Goal: Task Accomplishment & Management: Manage account settings

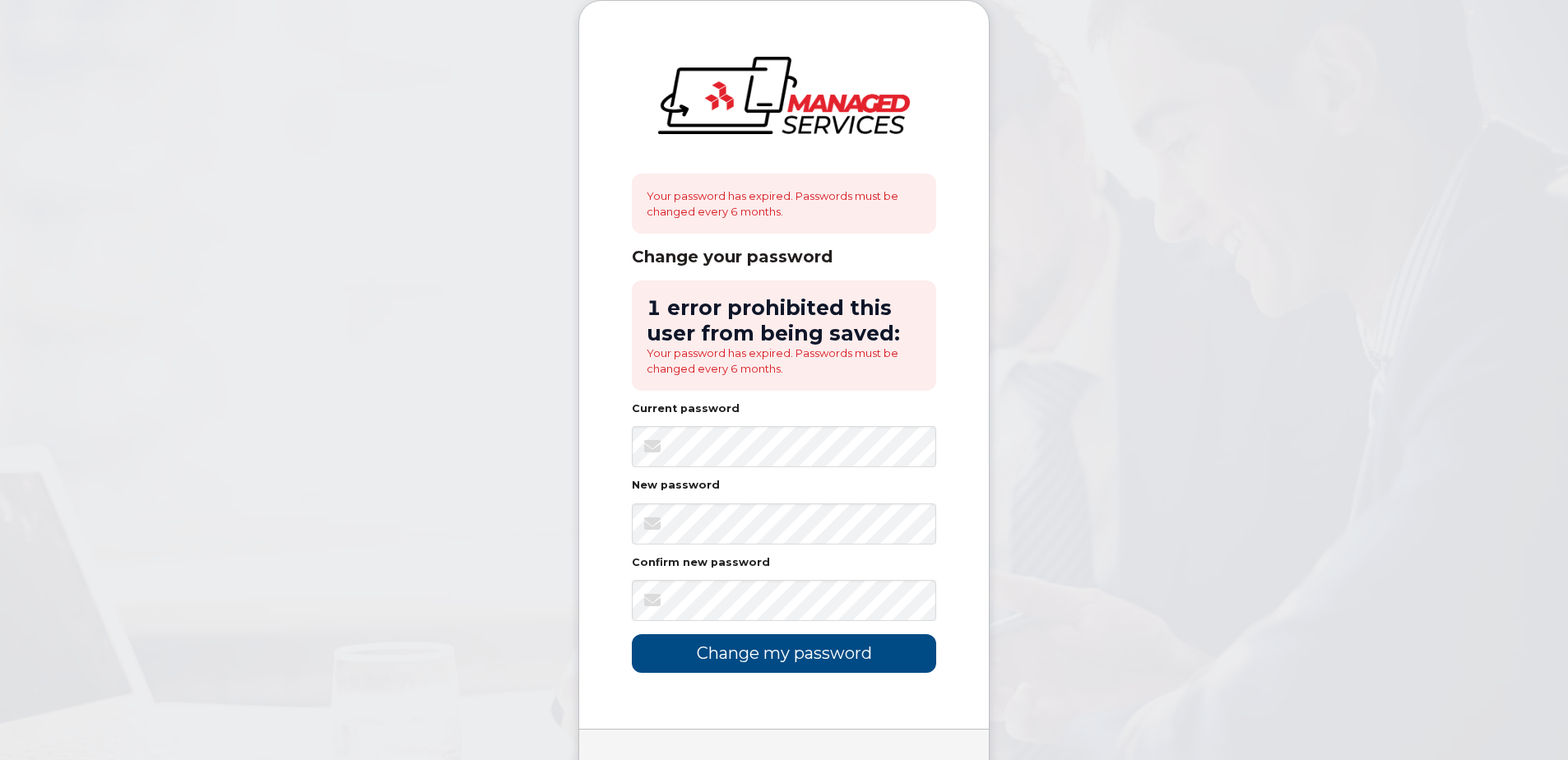
click at [603, 513] on div "Your password has expired. Passwords must be changed every 6 months. Change you…" at bounding box center [784, 365] width 410 height 728
click at [588, 480] on div "Your password has expired. Passwords must be changed every 6 months. Change you…" at bounding box center [784, 365] width 410 height 728
click at [744, 650] on input "Change my password" at bounding box center [784, 653] width 305 height 39
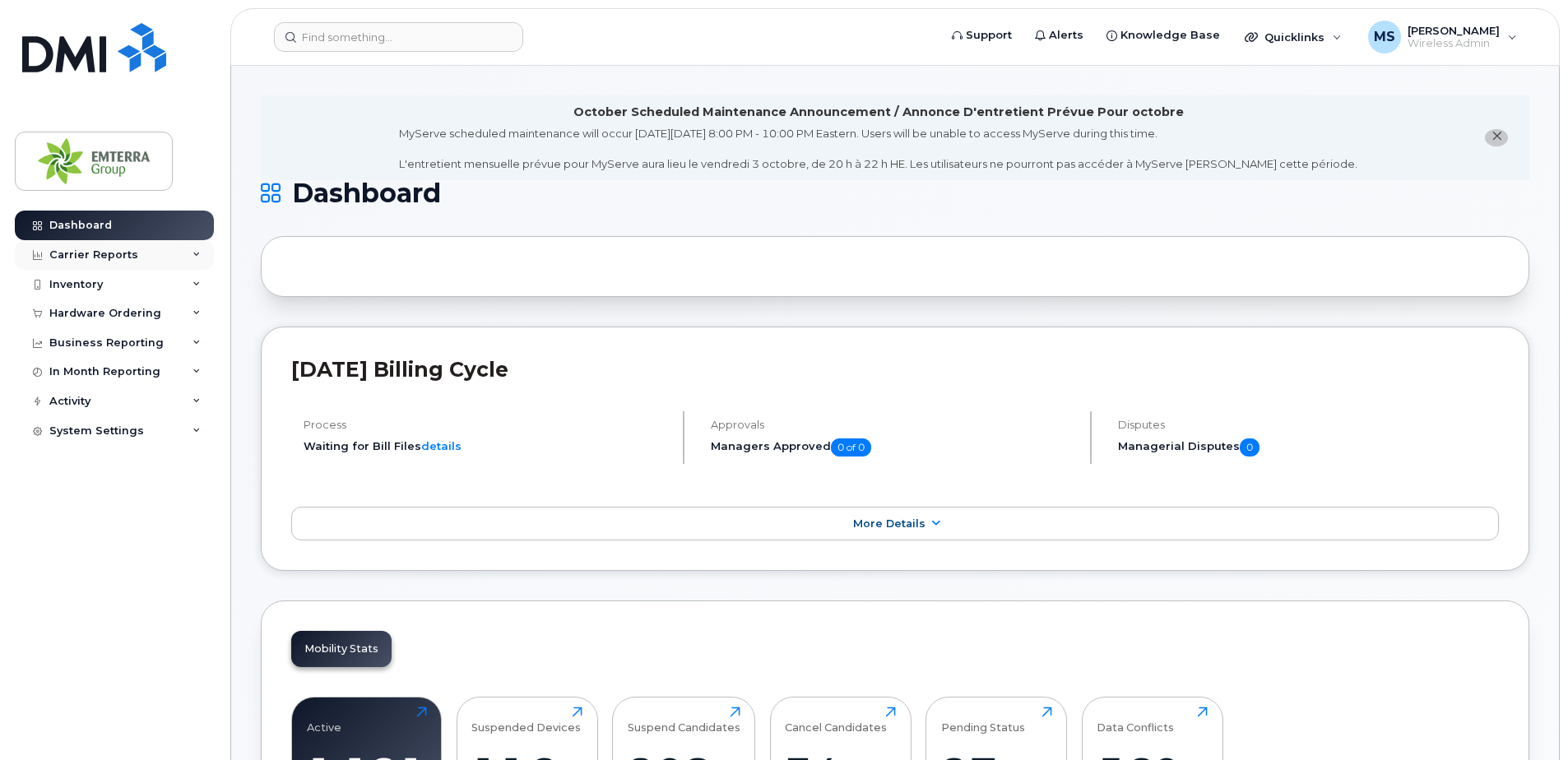
click at [98, 249] on div "Carrier Reports" at bounding box center [94, 254] width 89 height 13
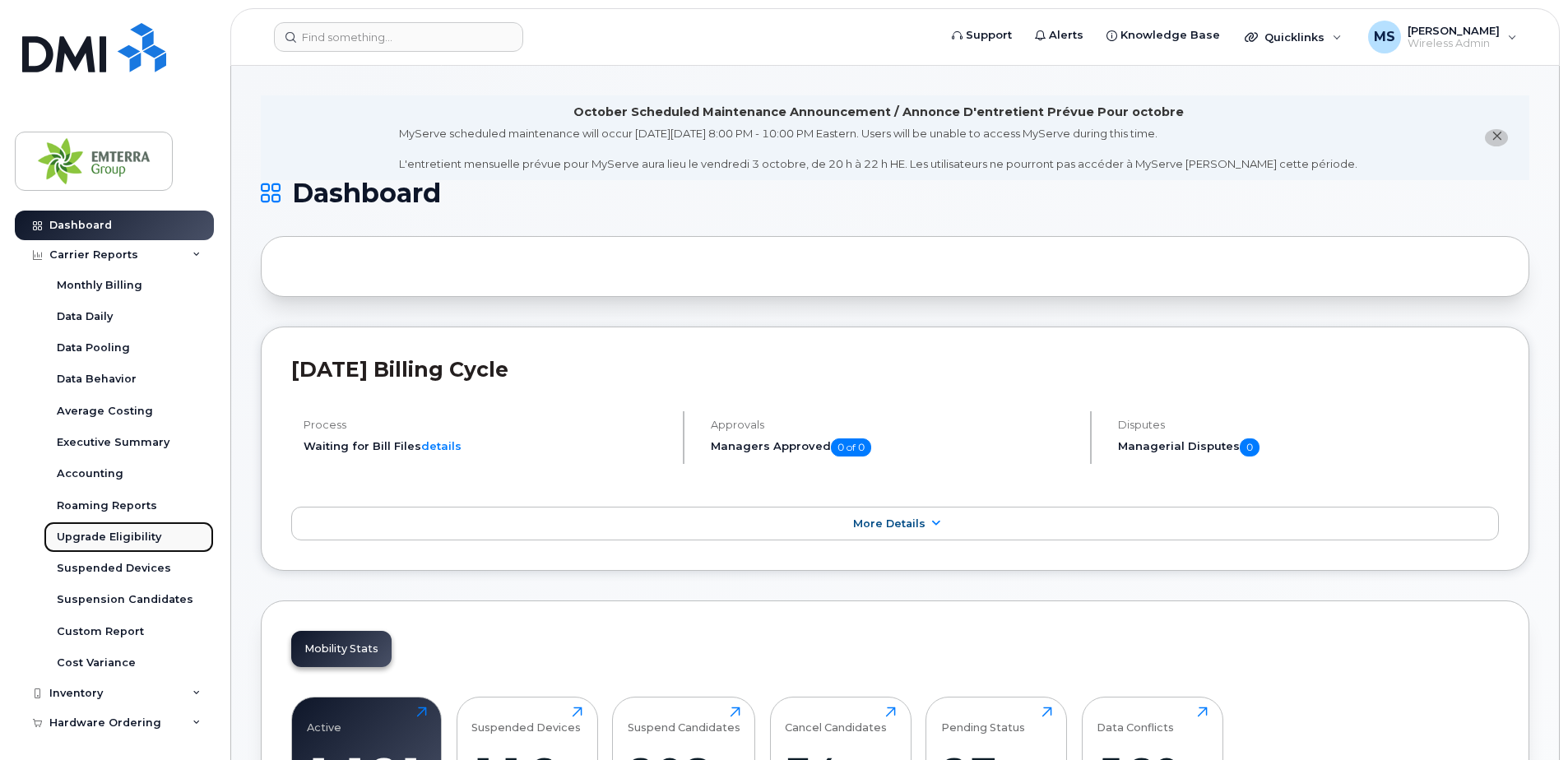
click at [112, 532] on div "Upgrade Eligibility" at bounding box center [108, 537] width 104 height 15
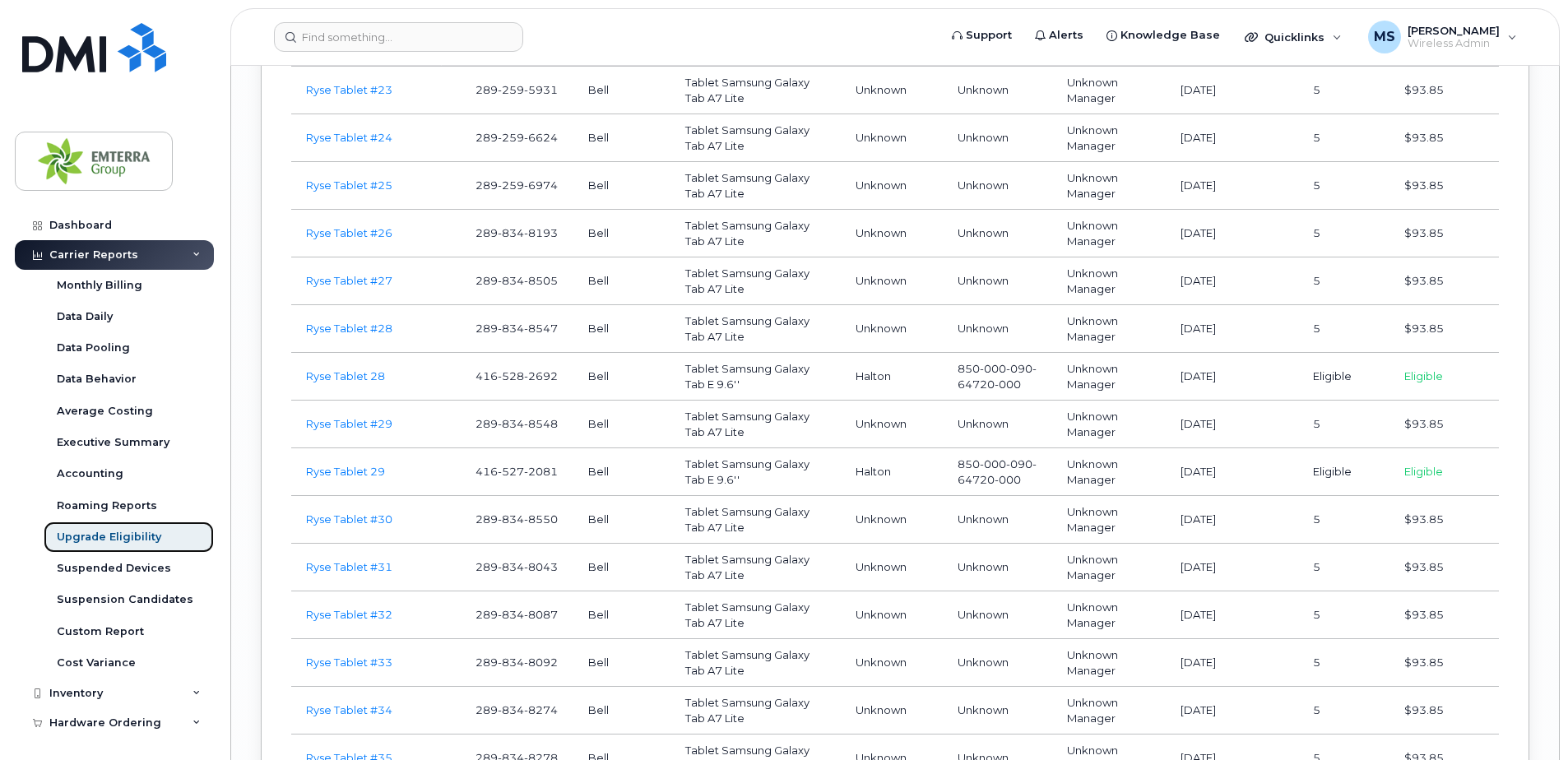
scroll to position [41216, 0]
